Goal: Task Accomplishment & Management: Complete application form

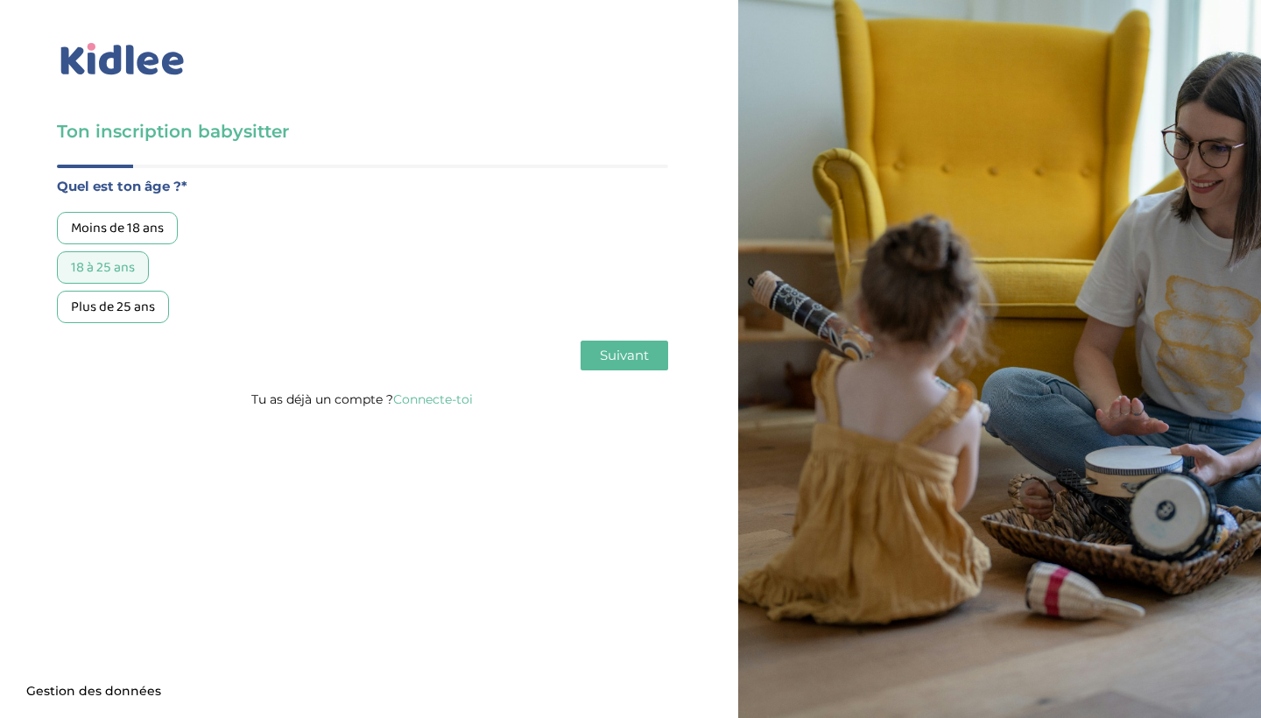
click at [636, 356] on span "Suivant" at bounding box center [624, 355] width 49 height 17
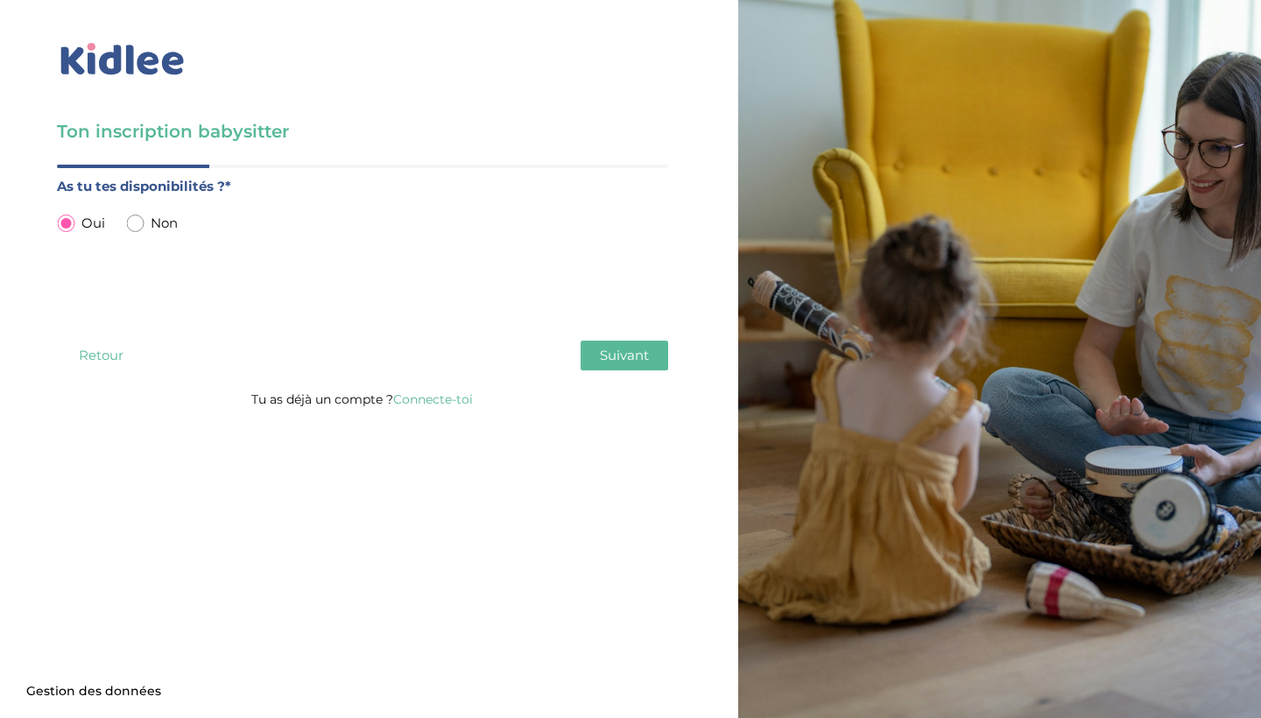
click at [632, 355] on span "Suivant" at bounding box center [624, 355] width 49 height 17
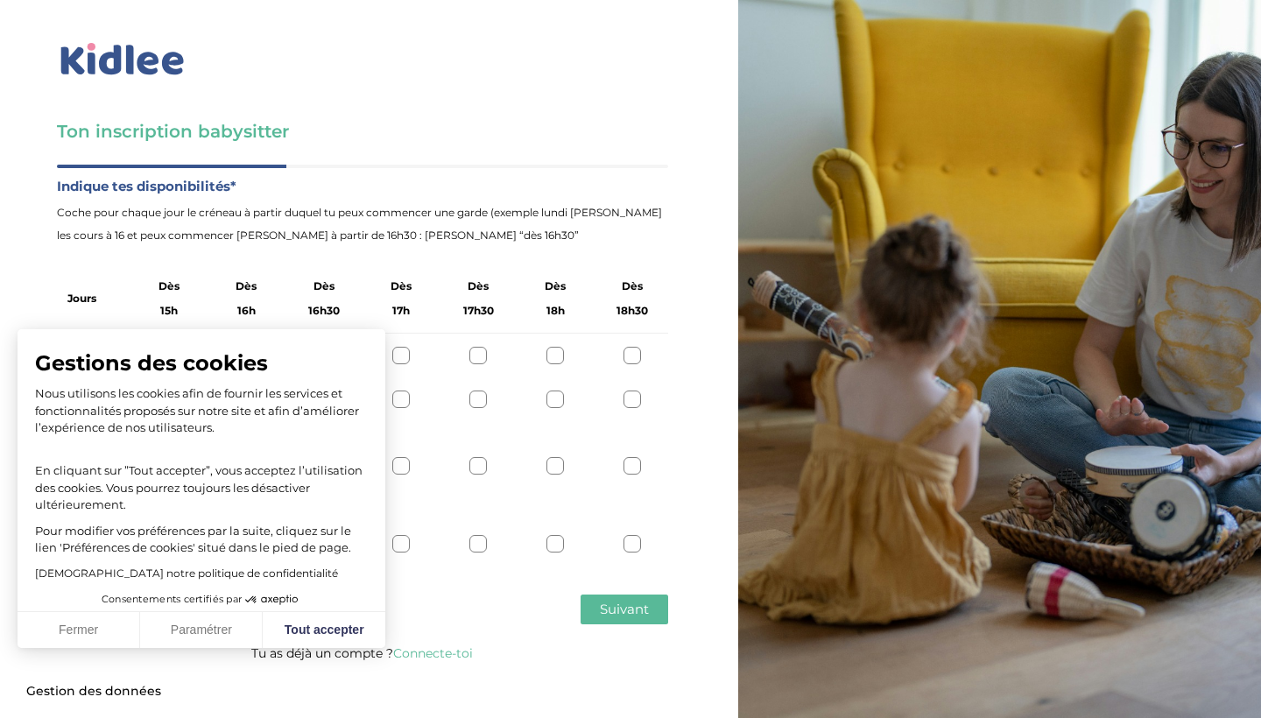
click at [85, 630] on button "Fermer" at bounding box center [79, 630] width 123 height 37
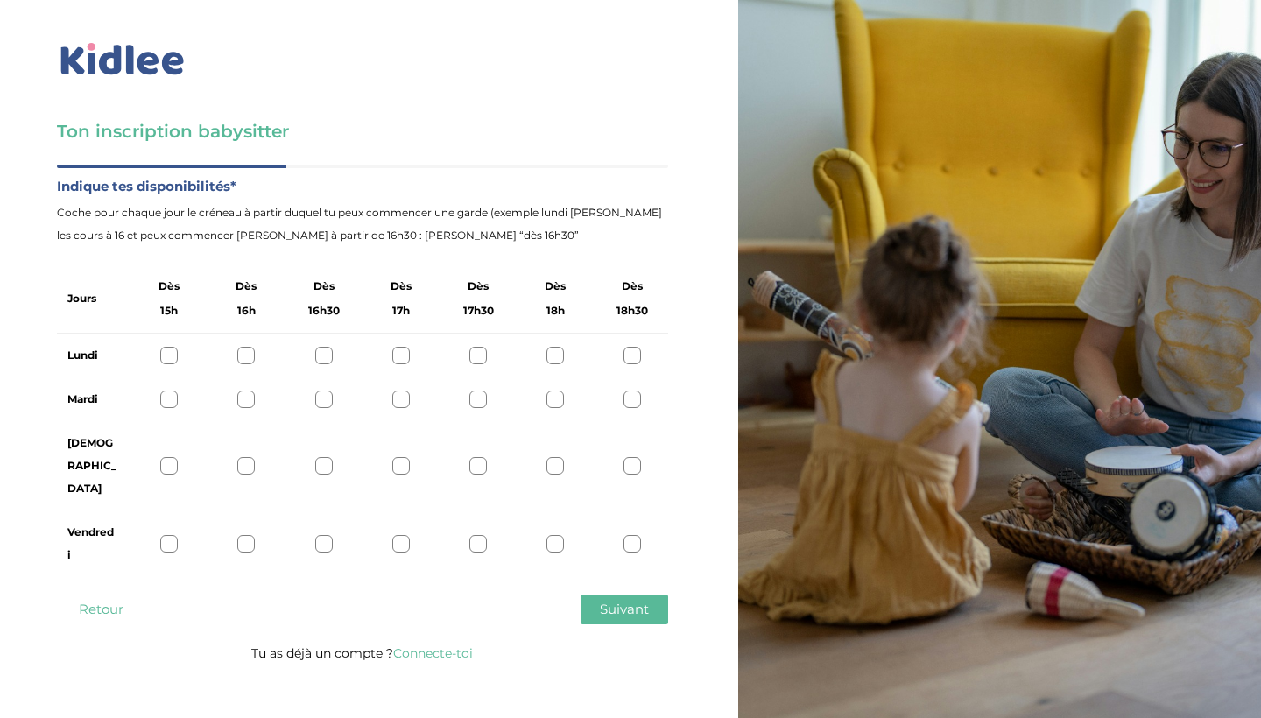
click at [167, 397] on div at bounding box center [169, 399] width 18 height 18
click at [173, 535] on div at bounding box center [169, 544] width 18 height 18
click at [622, 600] on span "Suivant" at bounding box center [624, 608] width 49 height 17
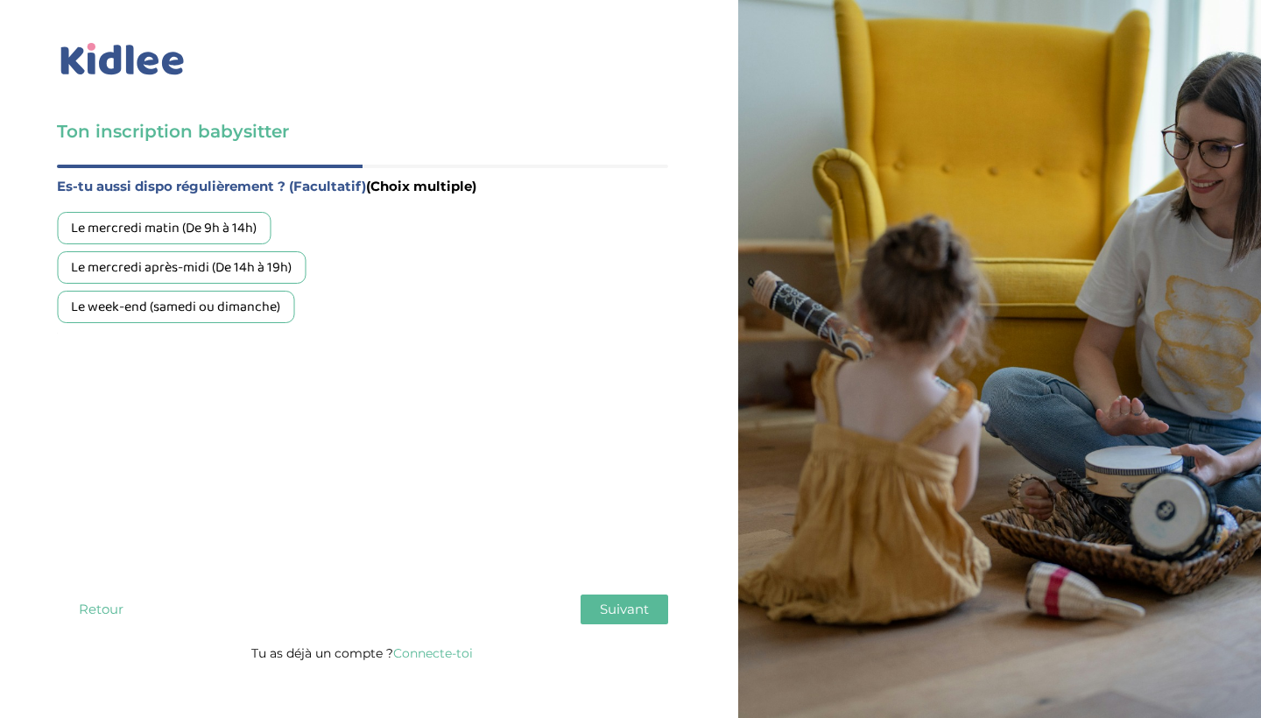
click at [200, 268] on div "Le mercredi après-midi (De 14h à 19h)" at bounding box center [181, 267] width 249 height 32
click at [638, 600] on span "Suivant" at bounding box center [624, 608] width 49 height 17
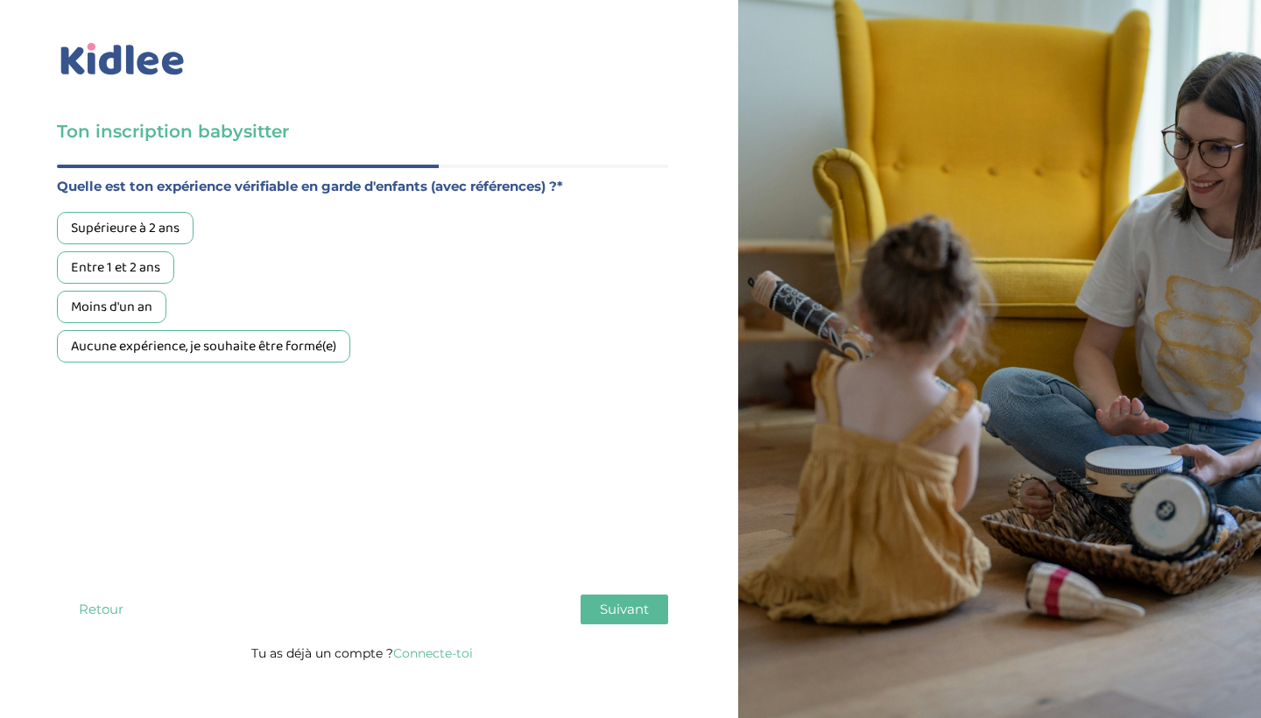
click at [115, 268] on div "Entre 1 et 2 ans" at bounding box center [115, 267] width 117 height 32
click at [623, 600] on span "Suivant" at bounding box center [624, 608] width 49 height 17
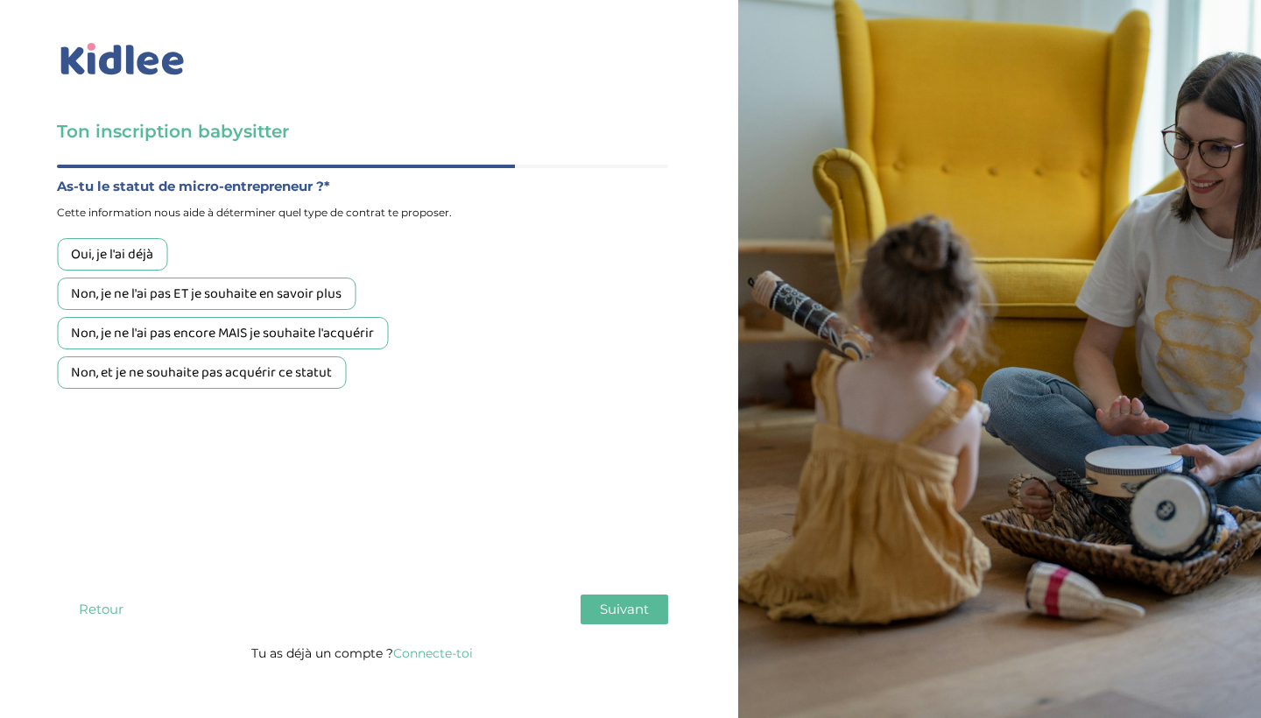
click at [205, 372] on div "Non, et je ne souhaite pas acquérir ce statut" at bounding box center [201, 372] width 289 height 32
click at [626, 600] on span "Suivant" at bounding box center [624, 608] width 49 height 17
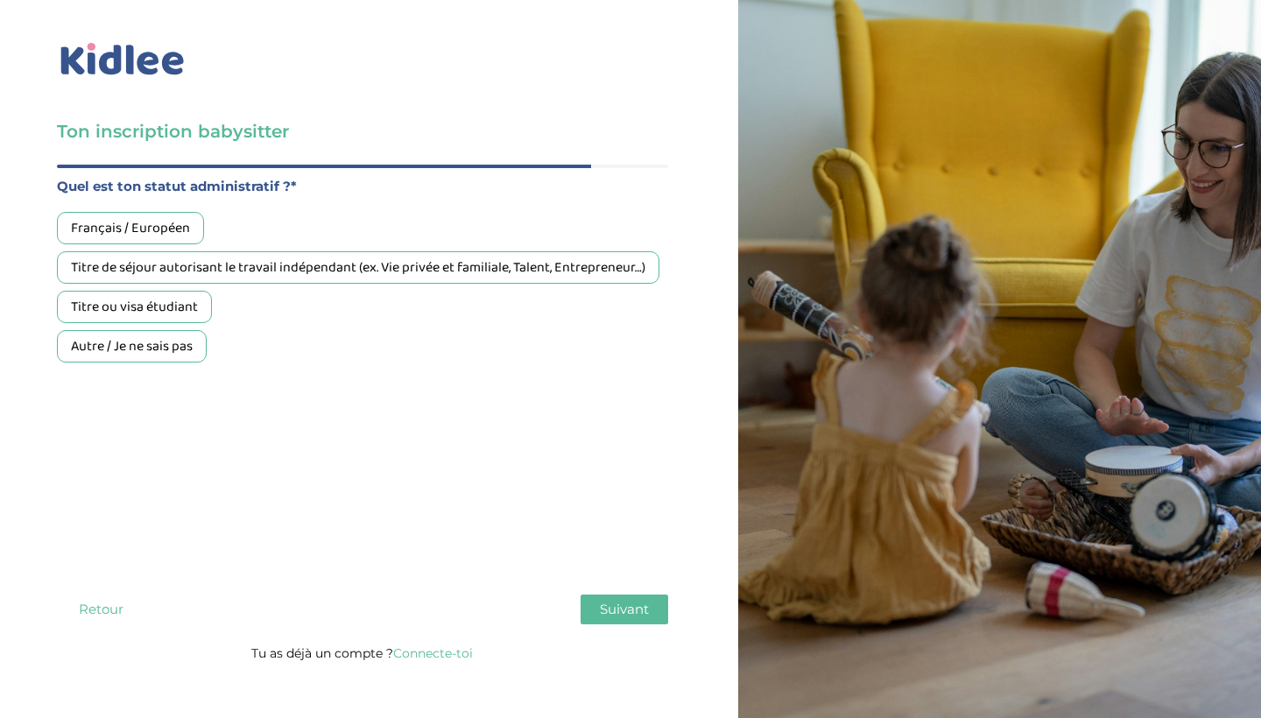
click at [156, 224] on div "Français / Européen" at bounding box center [130, 228] width 147 height 32
click at [609, 600] on span "Suivant" at bounding box center [624, 608] width 49 height 17
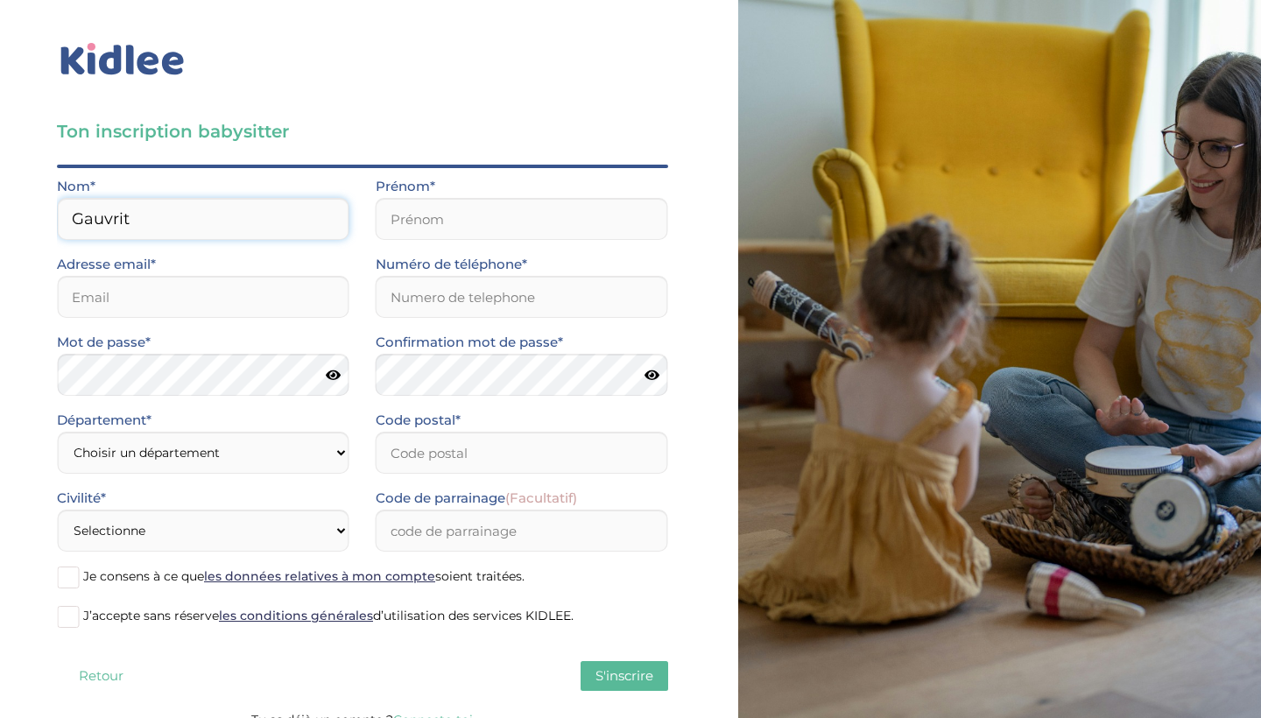
type input "Gauvrit"
type input "Ambre"
type input "ambregauvrit@icloud.com"
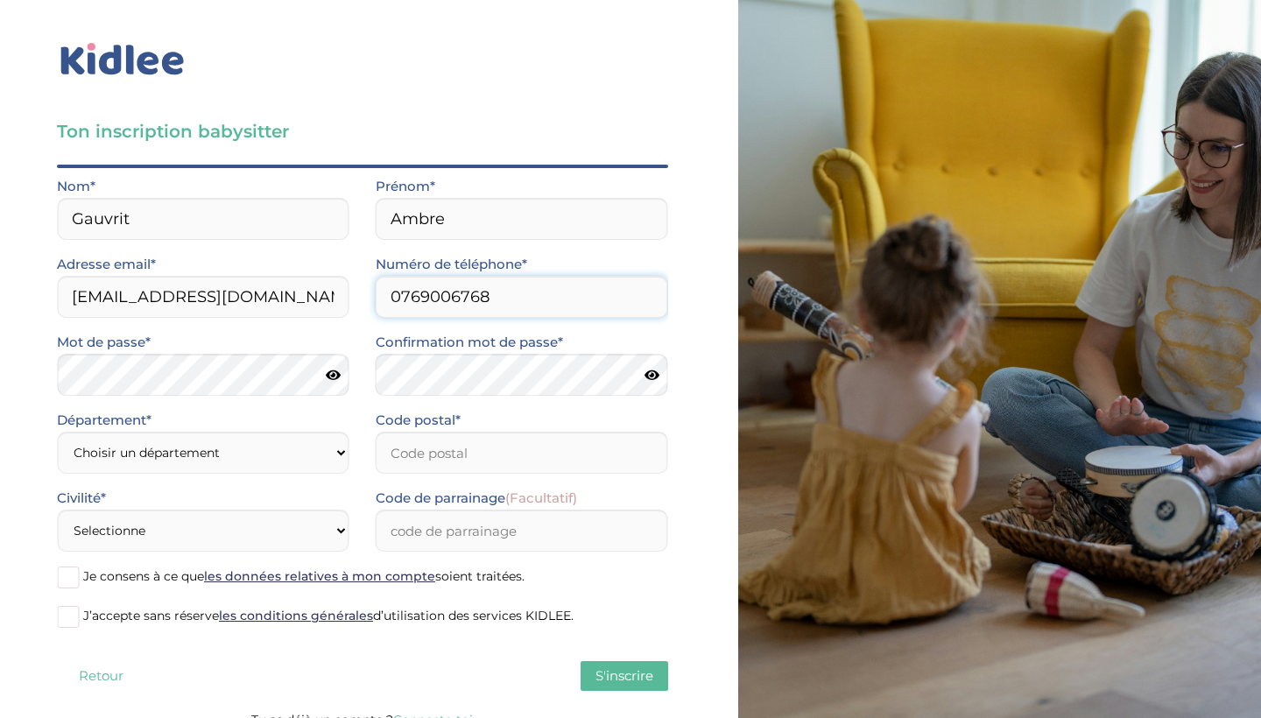
type input "0769006768"
select select "0"
click at [539, 445] on input "Code postal*" at bounding box center [522, 453] width 292 height 42
type input "59260"
select select "1"
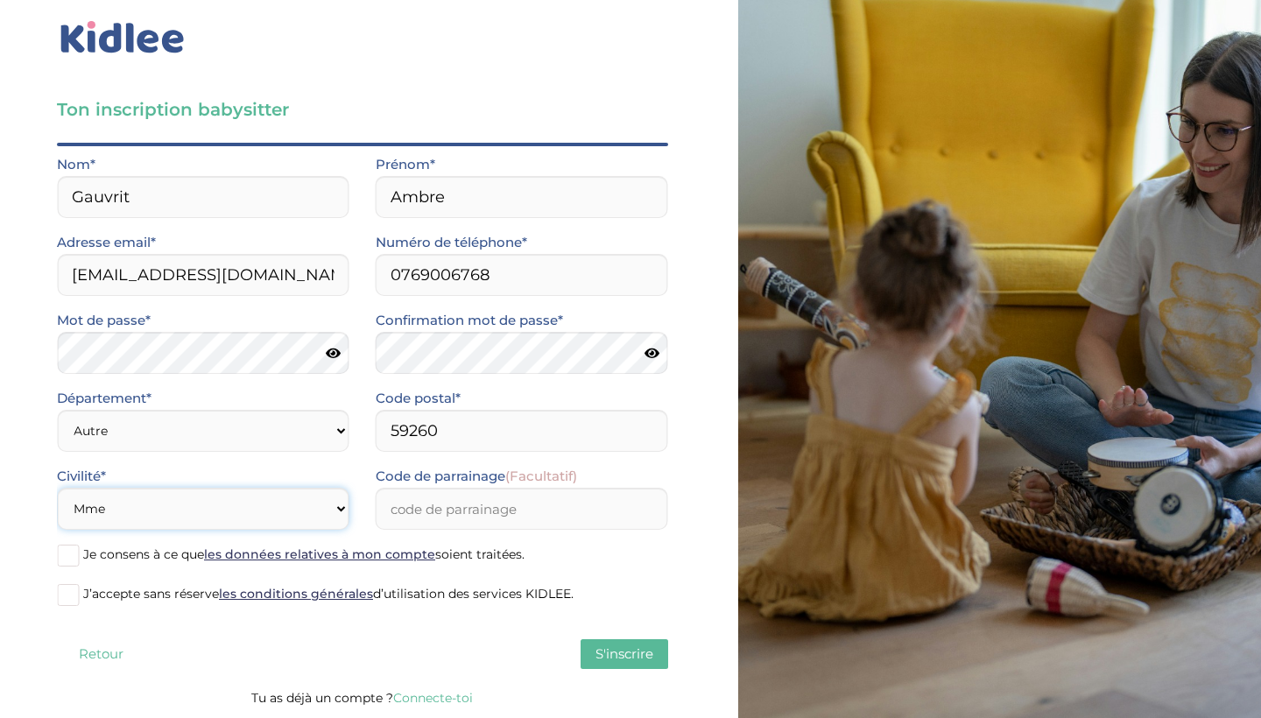
scroll to position [22, 0]
click at [68, 555] on span at bounding box center [68, 555] width 22 height 22
click at [0, 0] on input "Je consens à ce que les données relatives à mon compte soient traitées." at bounding box center [0, 0] width 0 height 0
click at [66, 593] on span at bounding box center [68, 595] width 22 height 22
click at [0, 0] on input "J’accepte sans réserve les conditions générales d’utilisation des services KIDL…" at bounding box center [0, 0] width 0 height 0
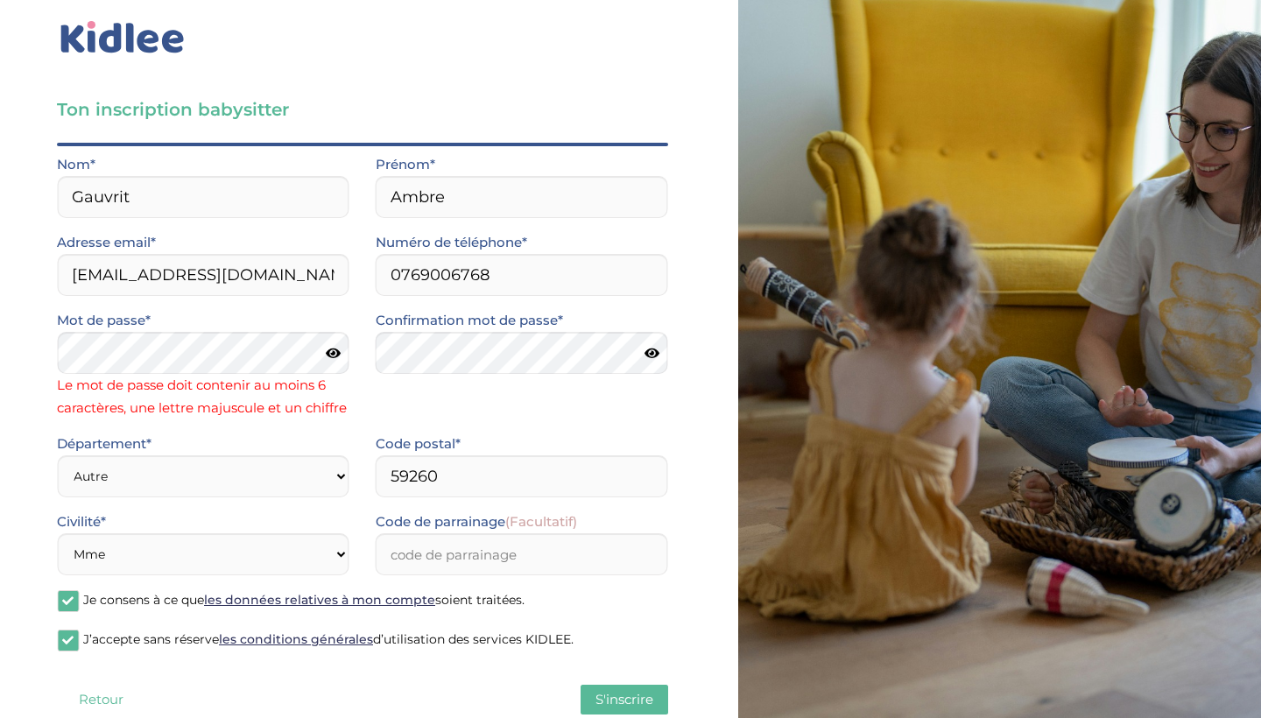
click at [331, 355] on icon at bounding box center [333, 353] width 15 height 13
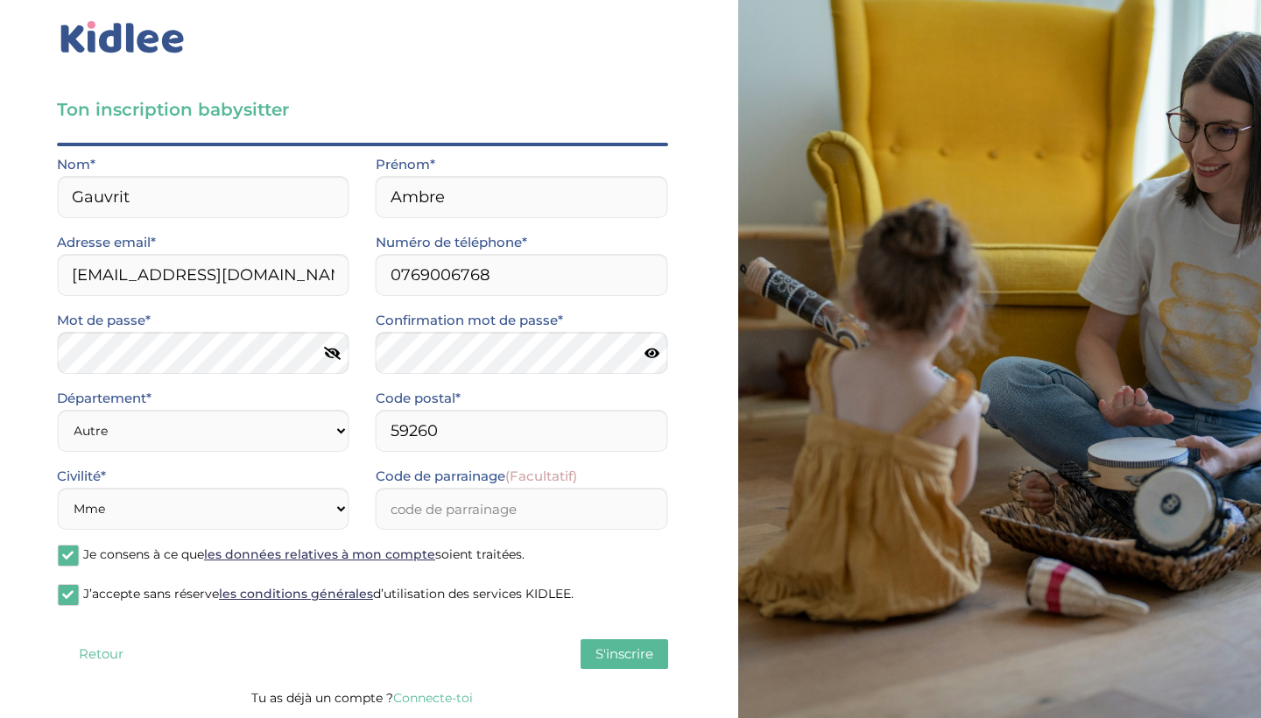
click at [633, 650] on span "S'inscrire" at bounding box center [624, 653] width 58 height 17
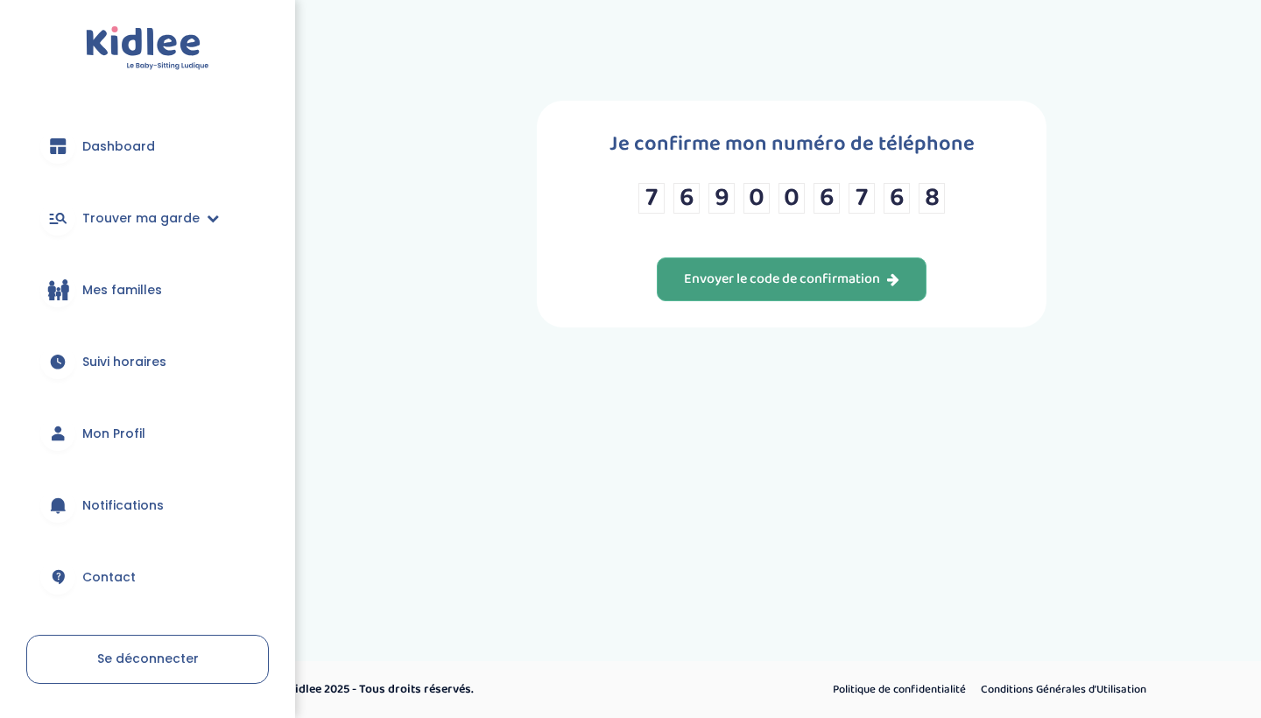
click at [776, 290] on div "Envoyer le code de confirmation" at bounding box center [791, 280] width 215 height 20
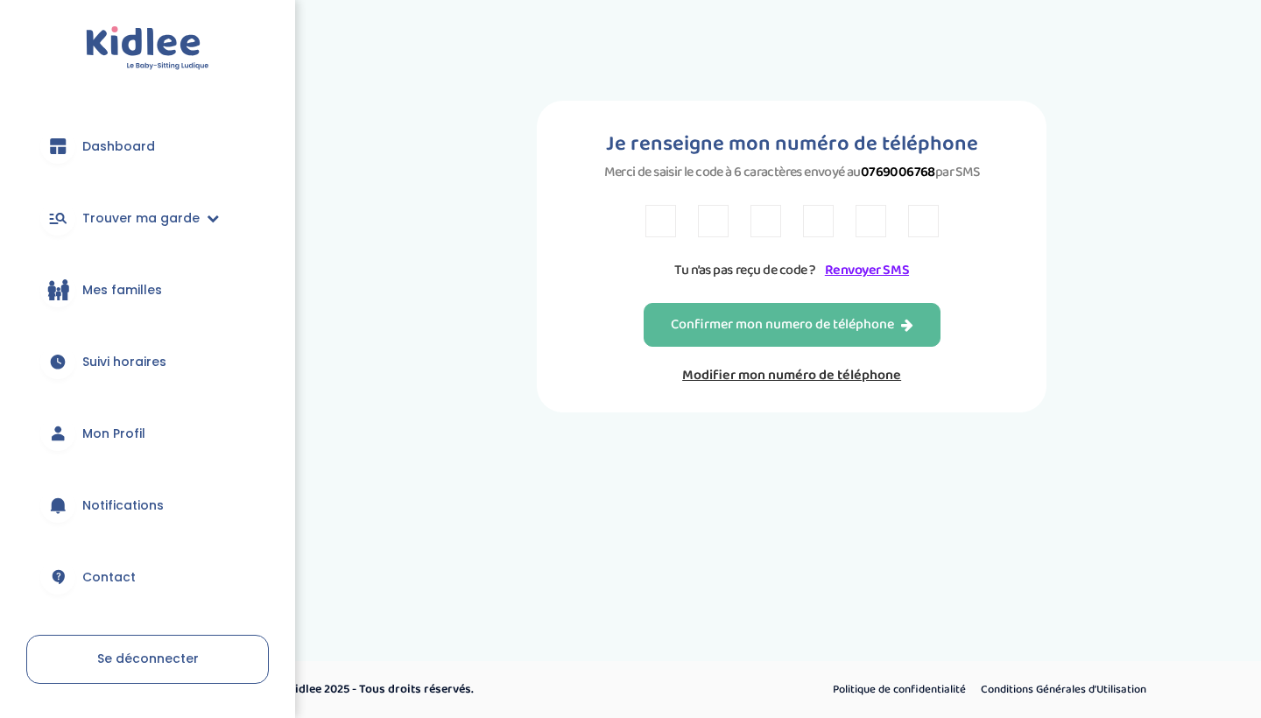
click at [656, 227] on input "text" at bounding box center [660, 221] width 31 height 32
type input "2"
type input "N"
type input "T"
type input "K"
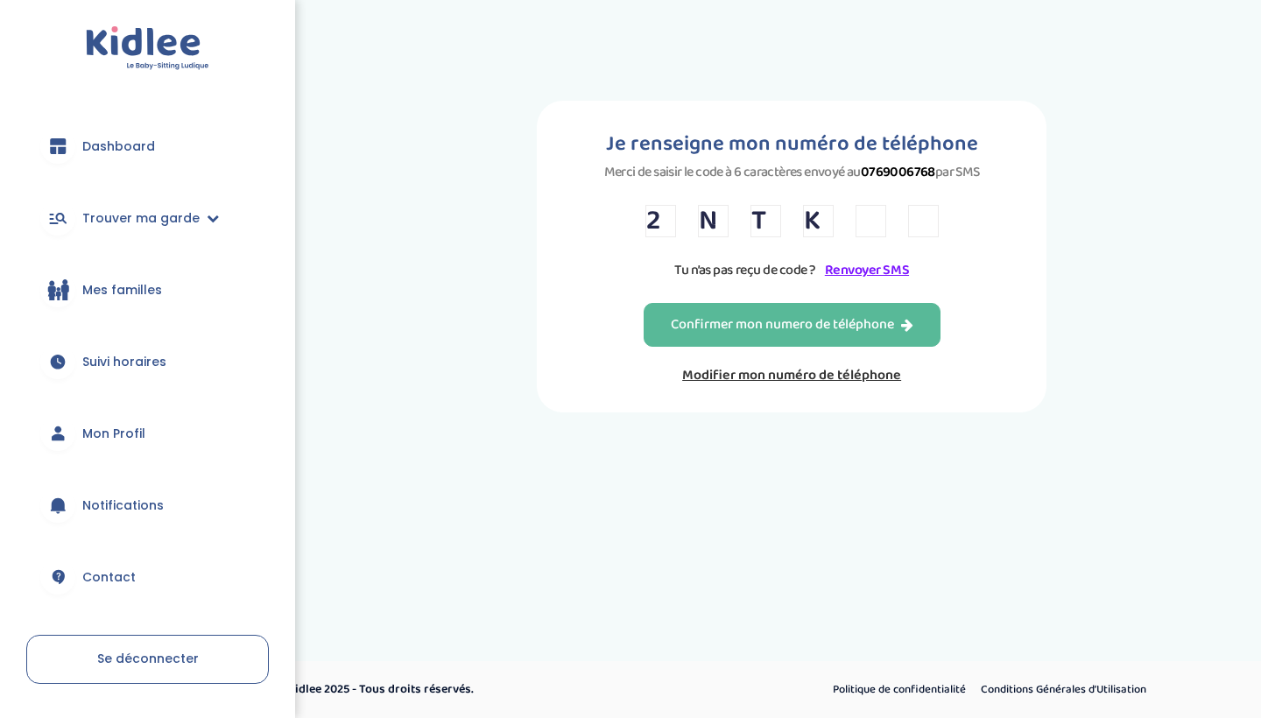
type input "Z"
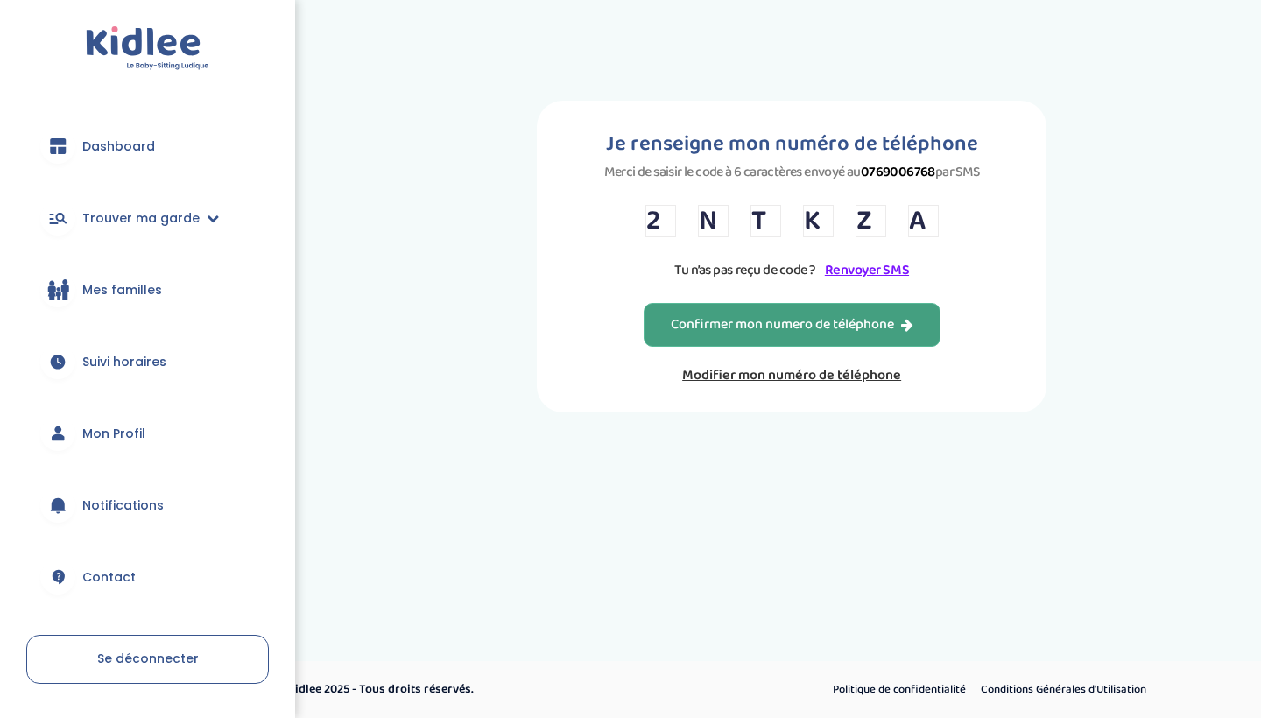
type input "A"
click at [815, 335] on div "Confirmer mon numero de téléphone" at bounding box center [792, 325] width 242 height 20
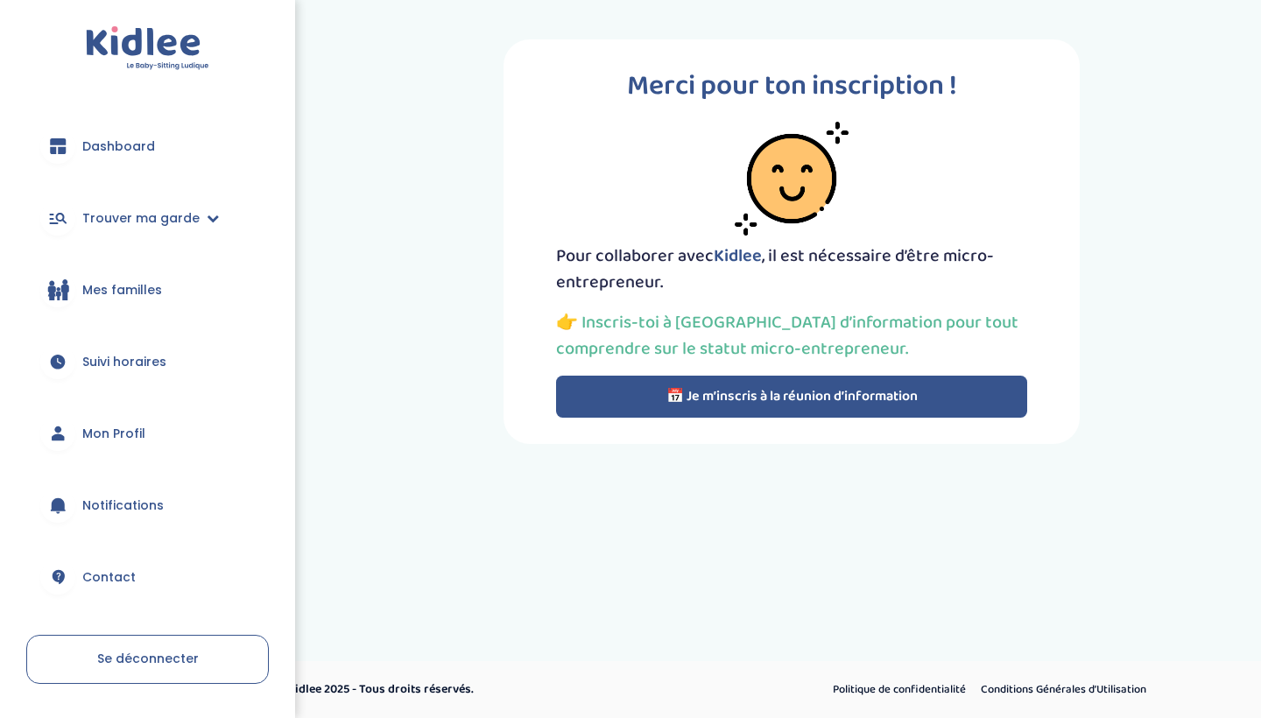
click at [144, 361] on span "Suivi horaires" at bounding box center [124, 362] width 84 height 18
click at [741, 389] on button "📅 Je m’inscris à la réunion d’information" at bounding box center [791, 397] width 471 height 42
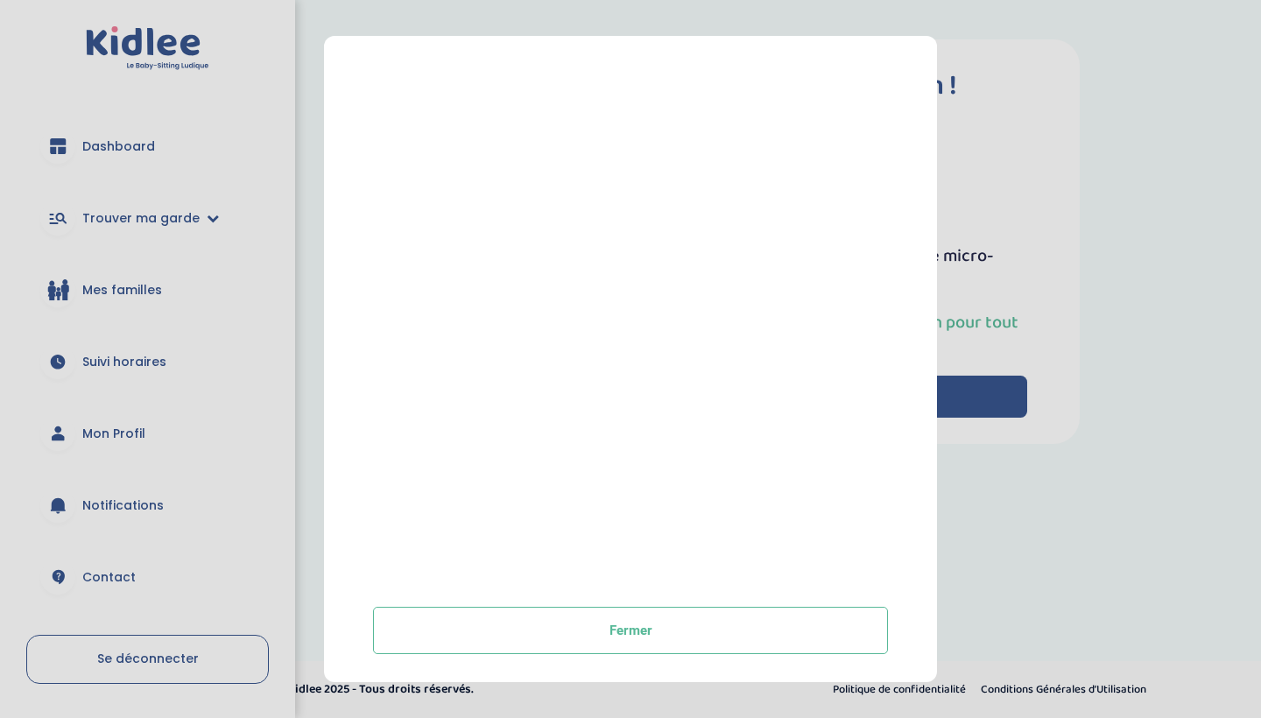
scroll to position [244, 0]
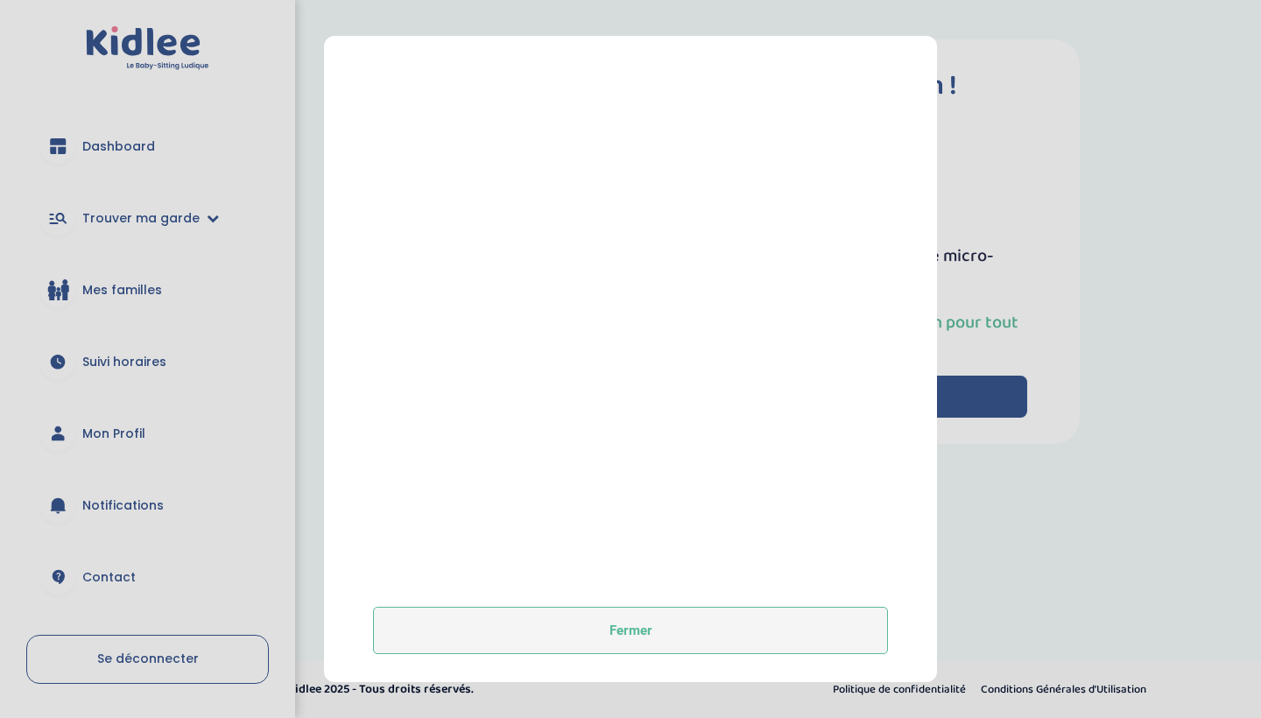
click at [699, 620] on button "Fermer" at bounding box center [630, 630] width 515 height 47
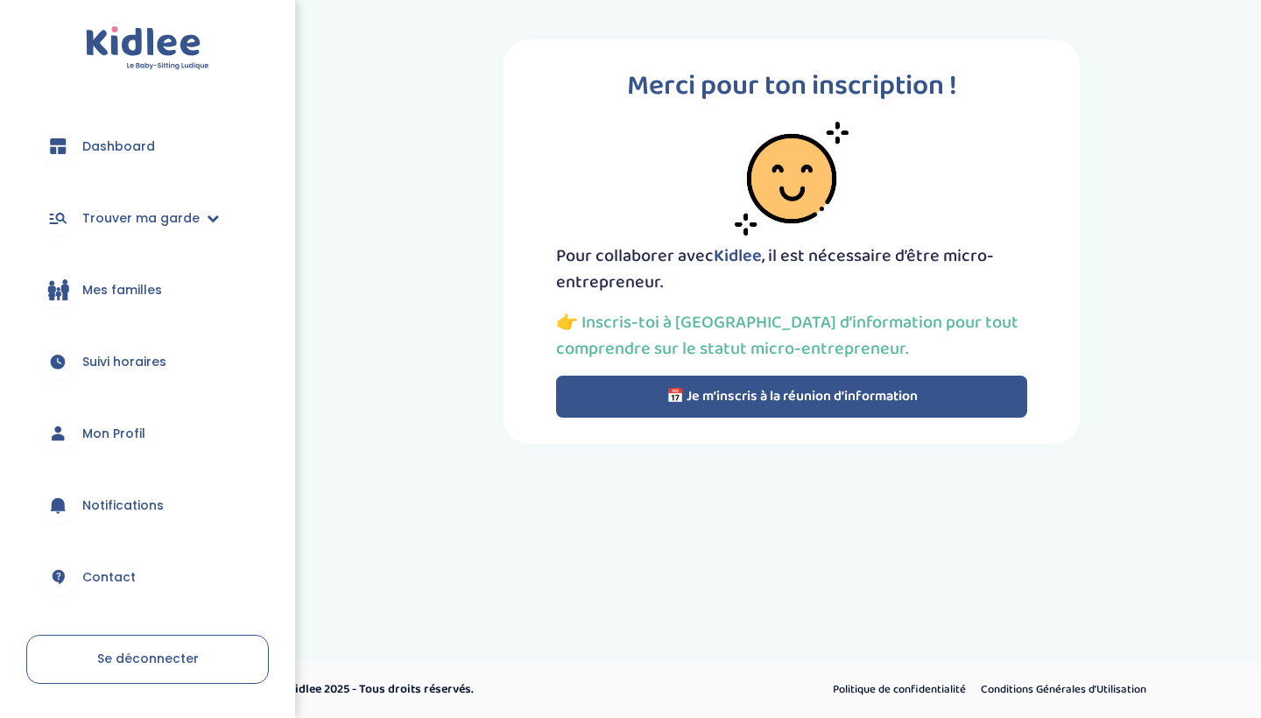
click at [138, 288] on span "Mes familles" at bounding box center [122, 290] width 80 height 18
click at [110, 429] on span "Mon Profil" at bounding box center [113, 434] width 63 height 18
